Goal: Navigation & Orientation: Find specific page/section

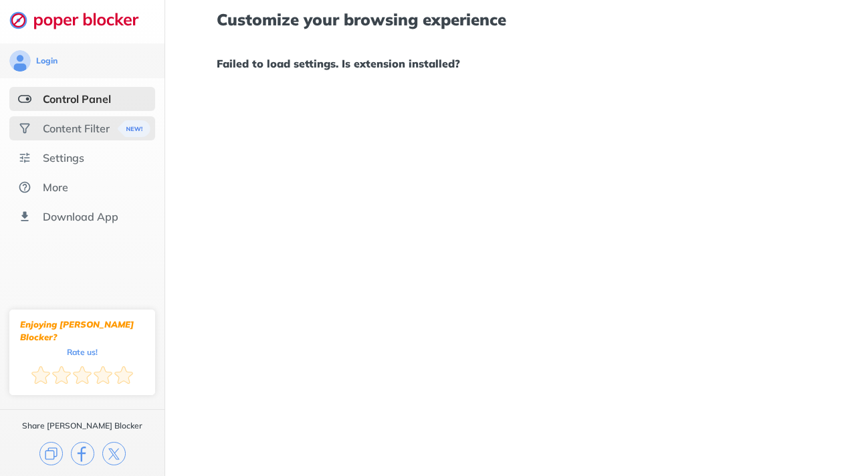
click at [74, 136] on div "Content Filter" at bounding box center [82, 128] width 146 height 24
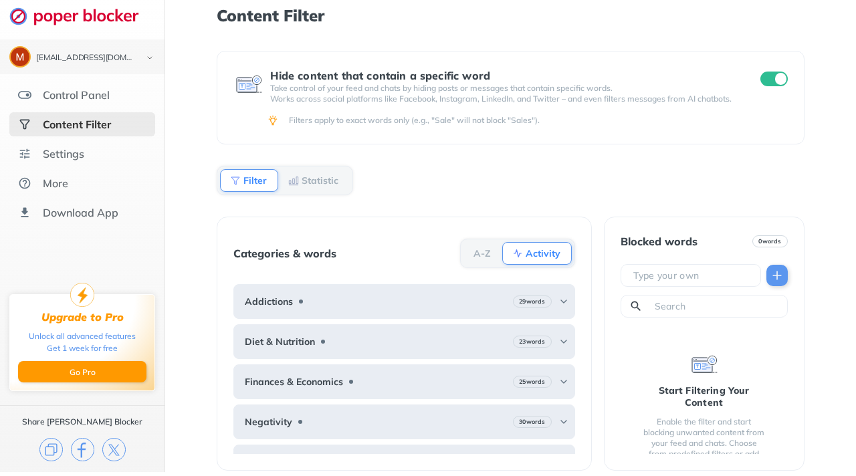
scroll to position [12, 0]
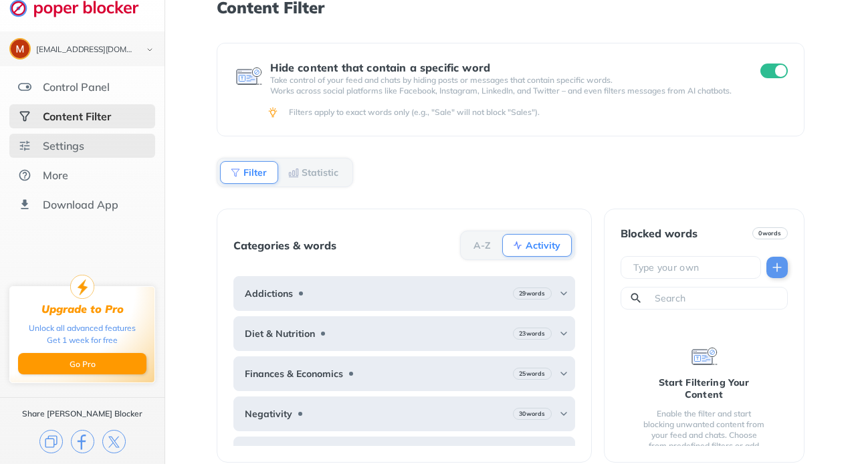
click at [94, 146] on div "Settings" at bounding box center [82, 146] width 146 height 24
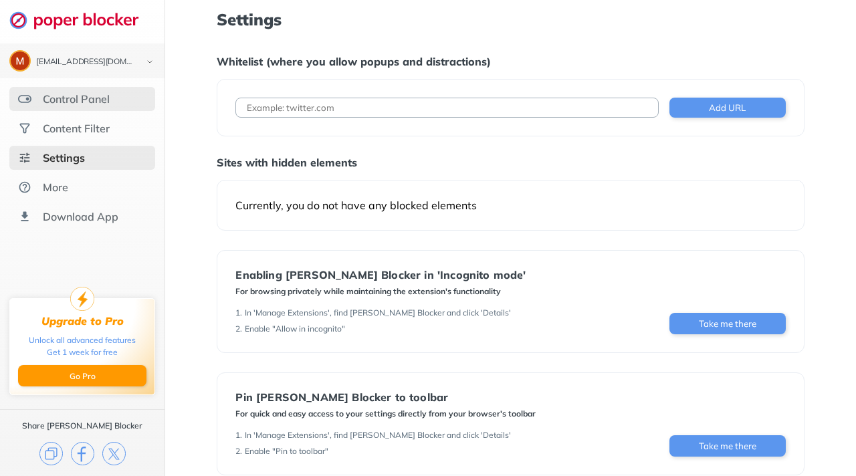
click at [49, 99] on div "Control Panel" at bounding box center [76, 98] width 67 height 13
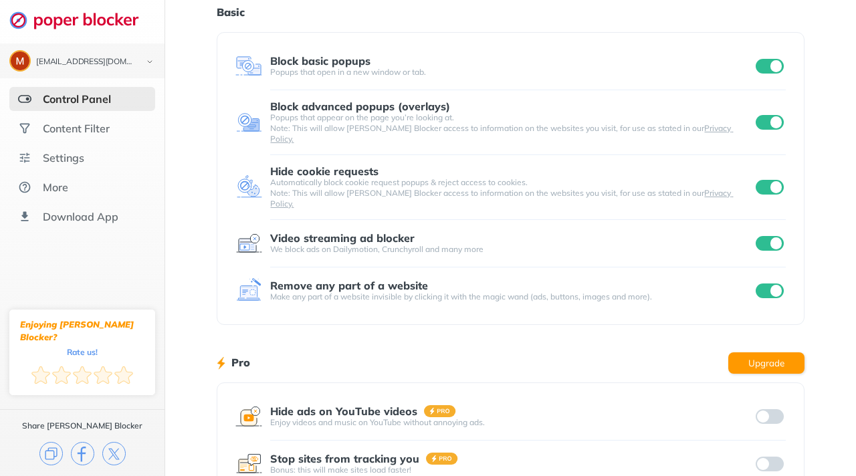
scroll to position [67, 0]
